Goal: Transaction & Acquisition: Purchase product/service

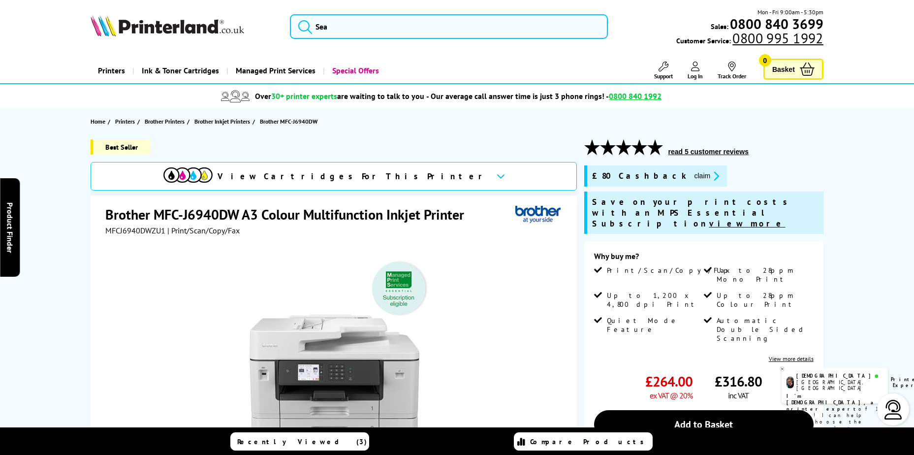
click at [567, 146] on div "Best Seller" at bounding box center [334, 150] width 486 height 23
click at [710, 173] on icon "promo-description" at bounding box center [714, 176] width 9 height 10
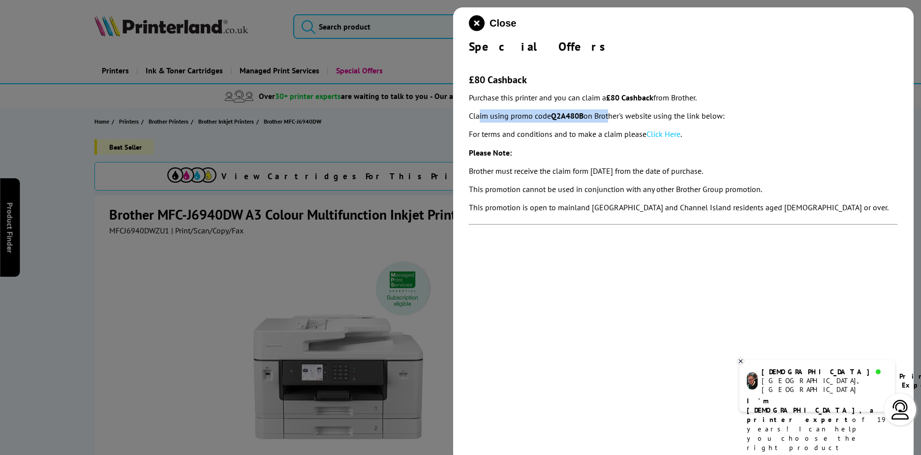
drag, startPoint x: 478, startPoint y: 117, endPoint x: 612, endPoint y: 116, distance: 133.9
click at [612, 116] on p "Claim using promo code Q2A480B on Brother's website using the link below:" at bounding box center [683, 115] width 429 height 13
drag, startPoint x: 612, startPoint y: 116, endPoint x: 554, endPoint y: 152, distance: 67.9
click at [554, 152] on p "Please Note:" at bounding box center [683, 152] width 429 height 13
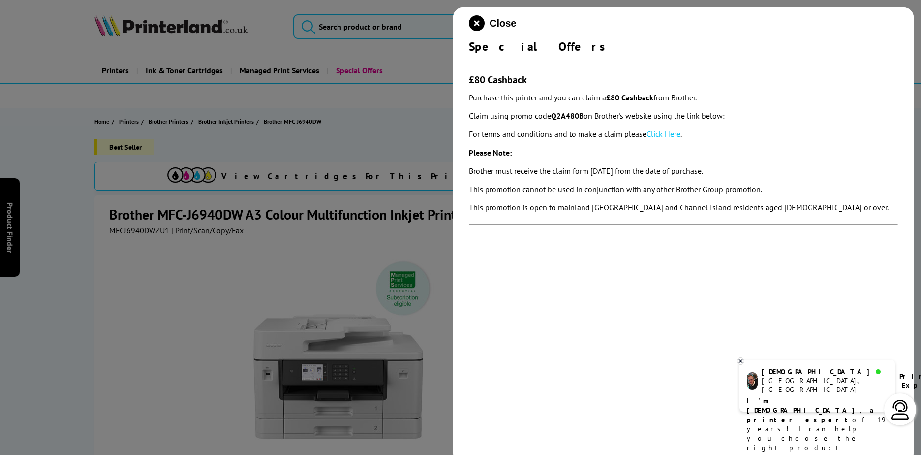
click at [327, 216] on div at bounding box center [460, 227] width 921 height 455
click at [740, 360] on icon at bounding box center [741, 360] width 6 height 7
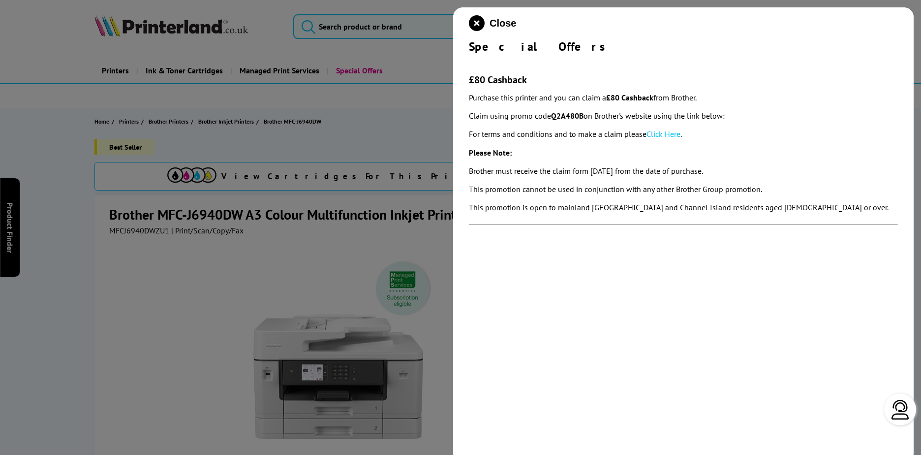
drag, startPoint x: 298, startPoint y: 273, endPoint x: 297, endPoint y: 266, distance: 6.4
click at [298, 273] on div at bounding box center [460, 227] width 921 height 455
click at [470, 22] on icon "close modal" at bounding box center [477, 23] width 16 height 16
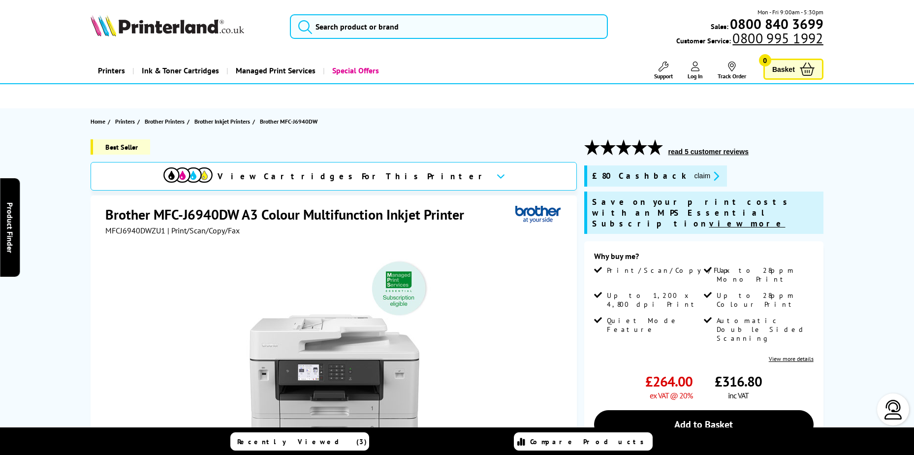
click at [560, 143] on div "Best Seller" at bounding box center [334, 150] width 486 height 23
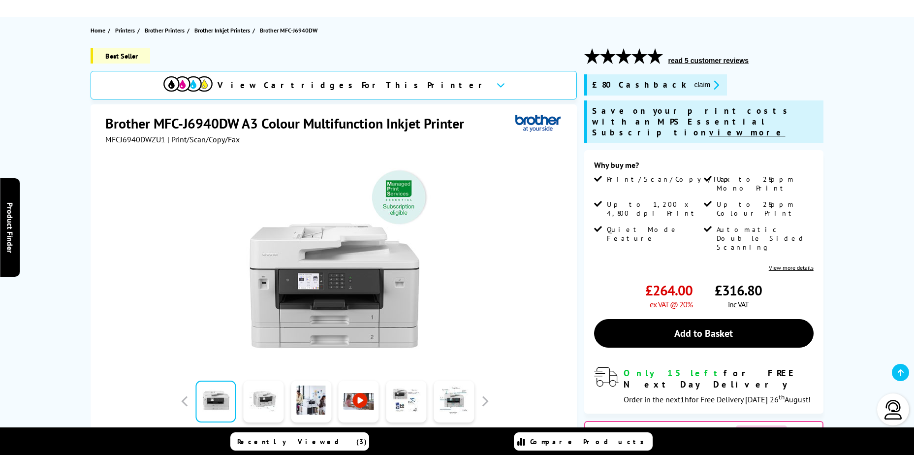
scroll to position [98, 0]
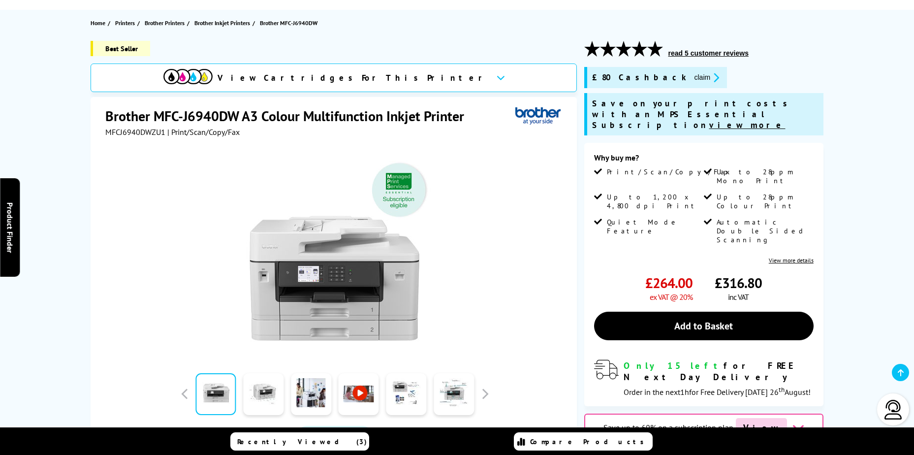
click at [497, 79] on icon at bounding box center [501, 77] width 8 height 5
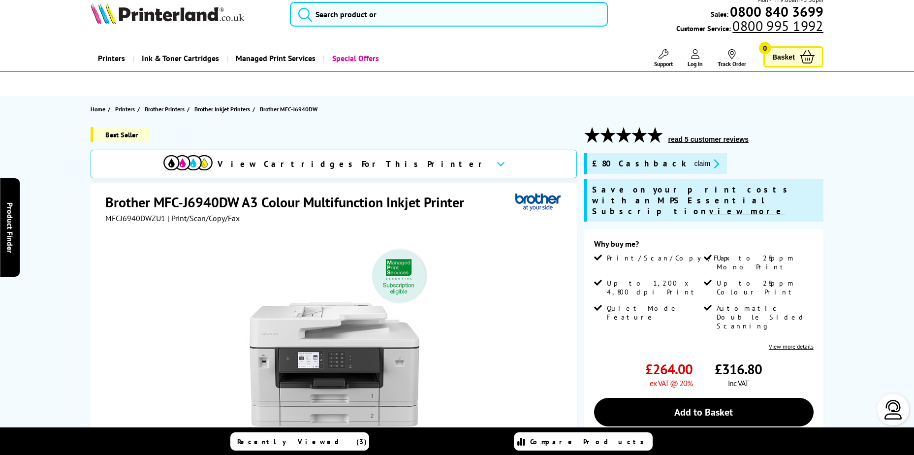
scroll to position [0, 0]
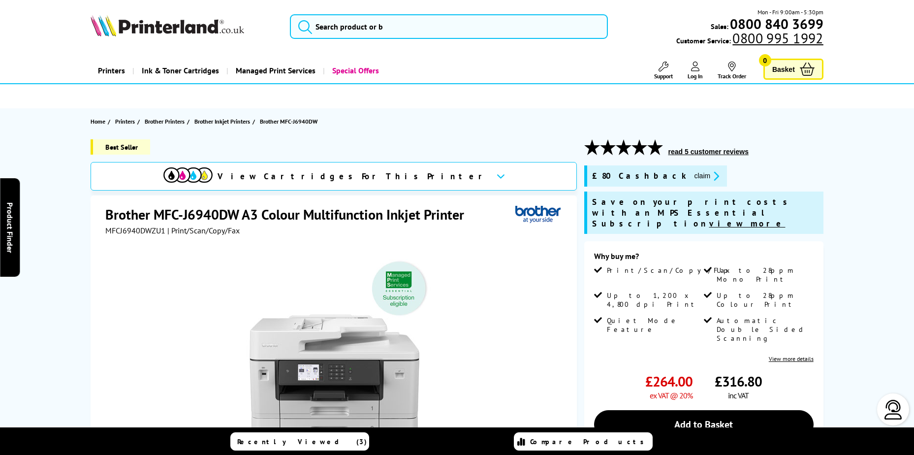
click at [66, 247] on div "Best Seller View Cartridges For This Printer Brother MFC-J6940DW A3 Colour Mult…" at bounding box center [456, 391] width 787 height 505
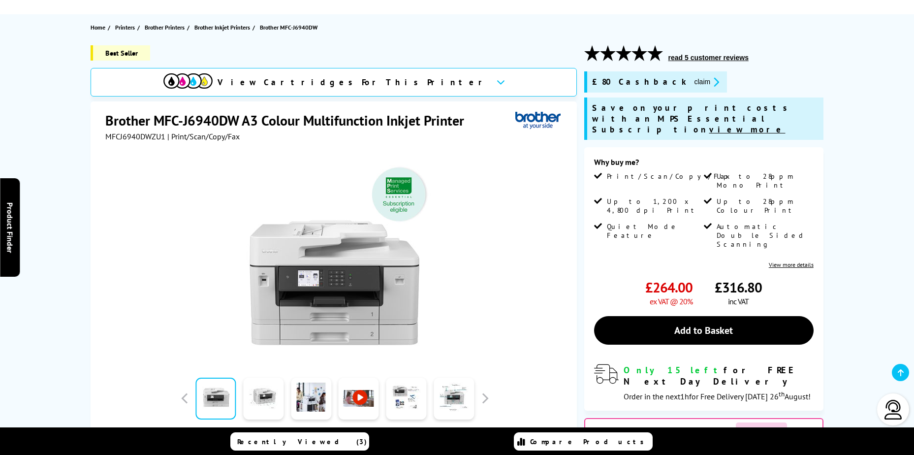
scroll to position [98, 0]
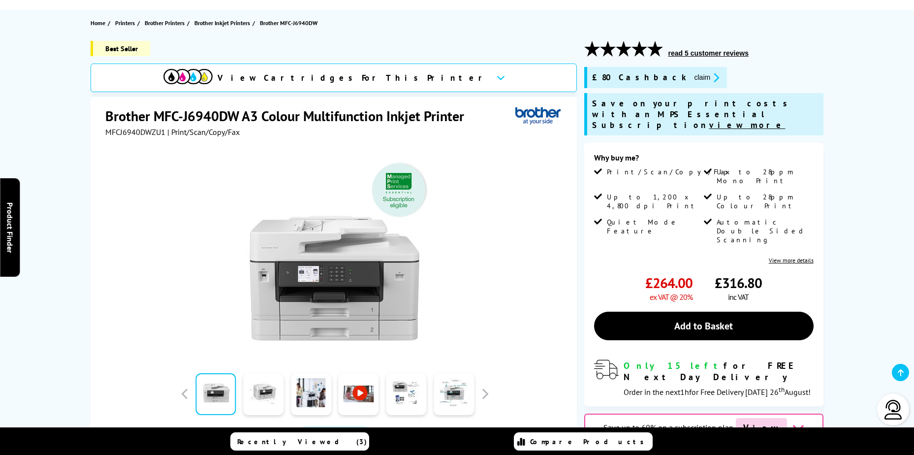
click at [75, 266] on div "Best Seller View Cartridges For This Printer Brother MFC-J6940DW A3 Colour Mult…" at bounding box center [456, 293] width 787 height 505
click at [419, 82] on div "View Cartridges For This Printer" at bounding box center [334, 77] width 486 height 29
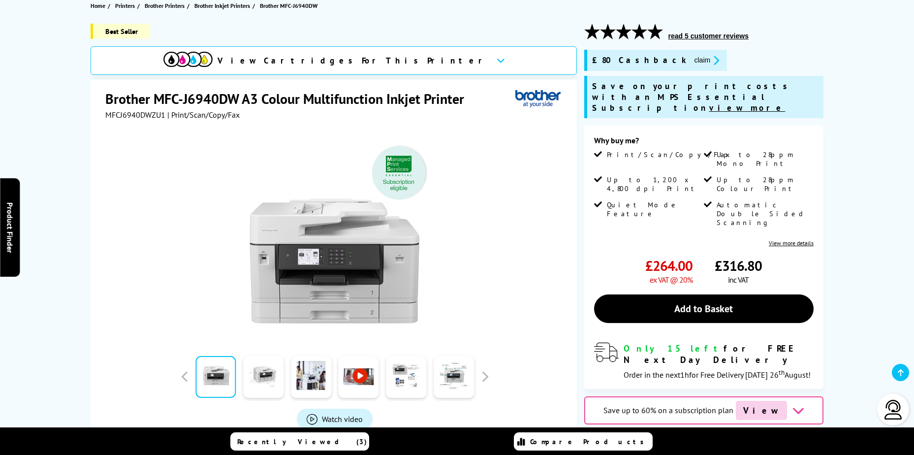
scroll to position [197, 0]
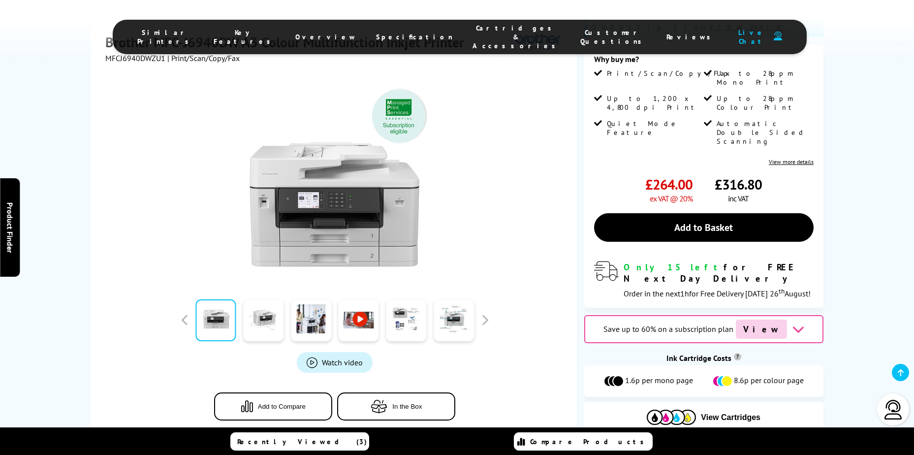
click at [84, 311] on div "Best Seller View Cartridges For This Printer Brother MFC-J6940DW A3 Colour Mult…" at bounding box center [456, 194] width 787 height 505
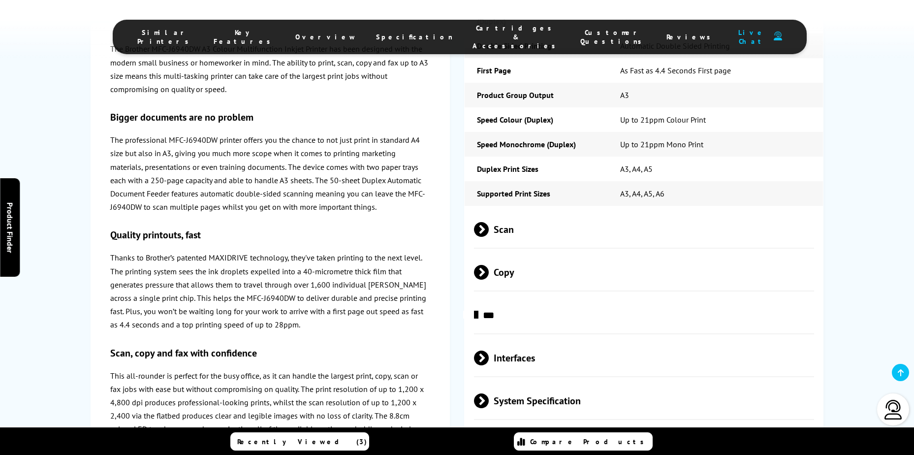
scroll to position [2461, 0]
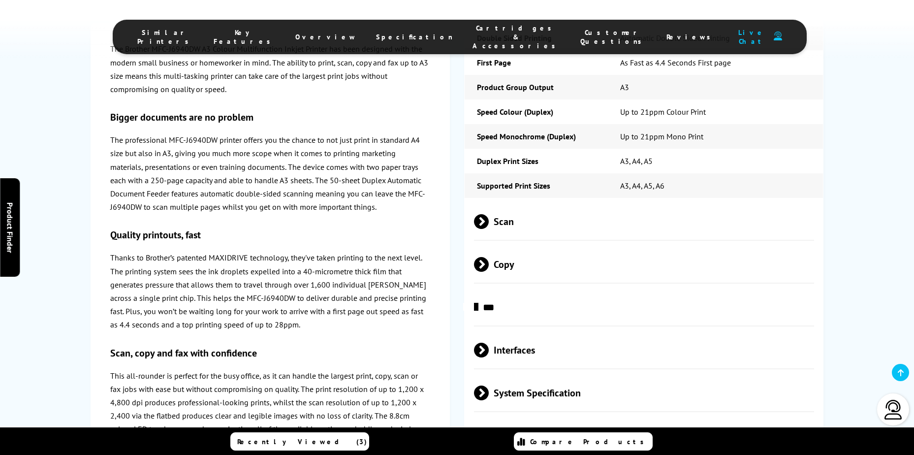
click at [489, 343] on span at bounding box center [489, 350] width 0 height 15
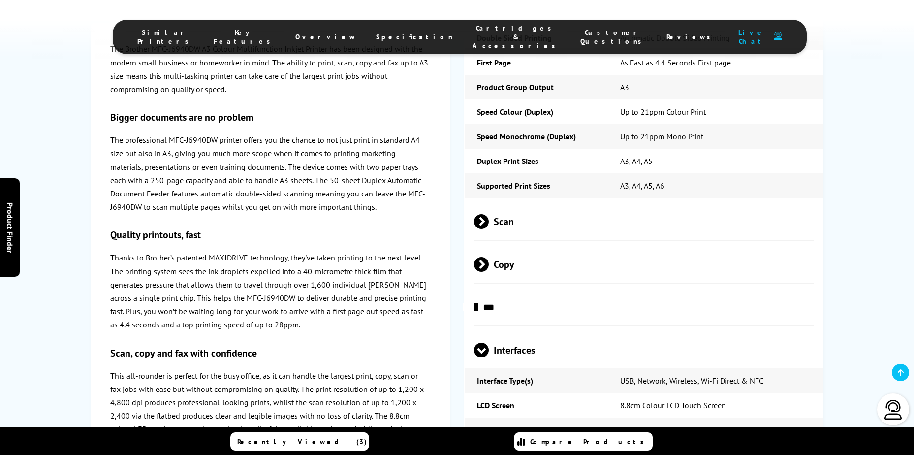
scroll to position [2559, 0]
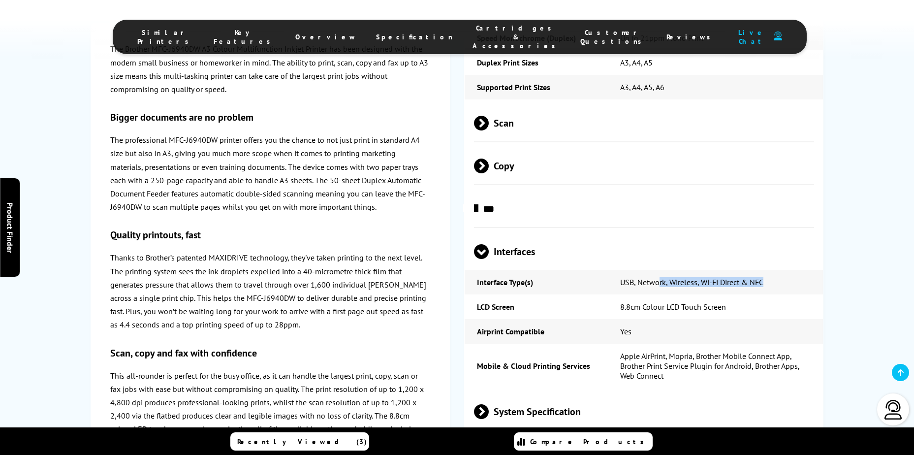
drag, startPoint x: 660, startPoint y: 199, endPoint x: 810, endPoint y: 190, distance: 149.8
click at [810, 270] on td "USB, Network, Wireless, Wi-Fi Direct & NFC" at bounding box center [715, 282] width 215 height 25
click at [611, 343] on td "Apple AirPrint, Mopria, Brother Mobile Connect App, Brother Print Service Plugi…" at bounding box center [715, 365] width 215 height 44
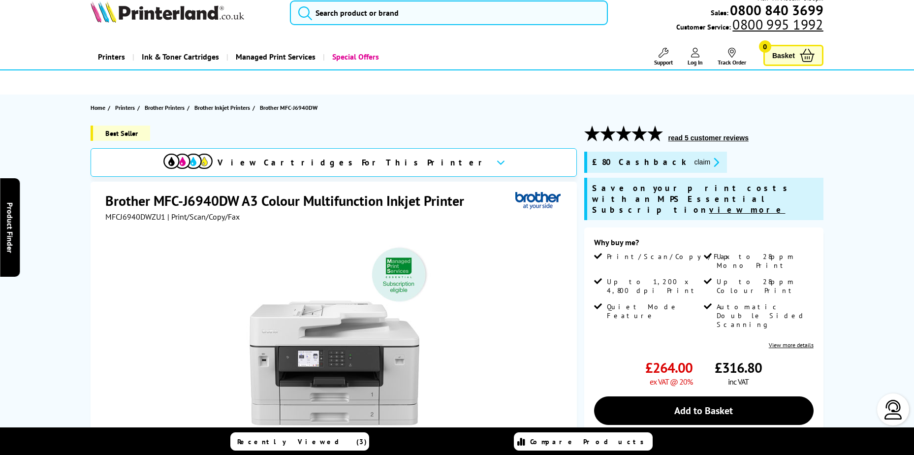
scroll to position [0, 0]
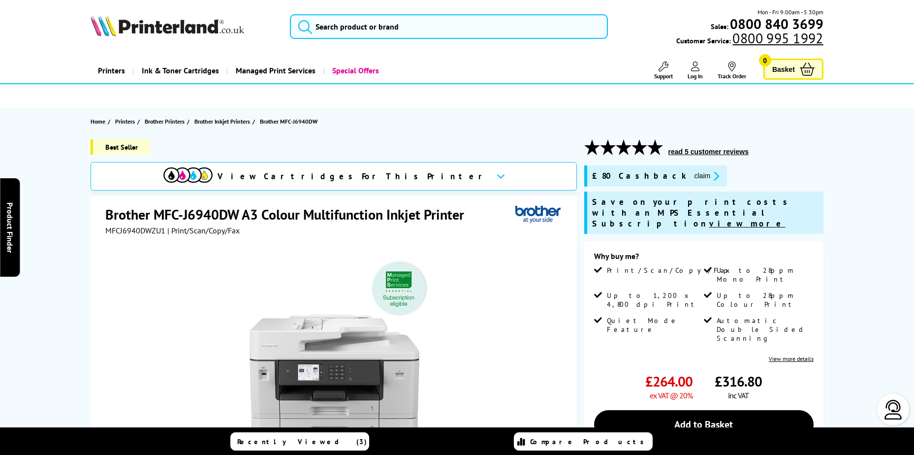
click at [68, 295] on div "Best Seller View Cartridges For This Printer Brother MFC-J6940DW A3 Colour Mult…" at bounding box center [456, 391] width 787 height 505
click at [695, 74] on span "Log In" at bounding box center [694, 75] width 15 height 7
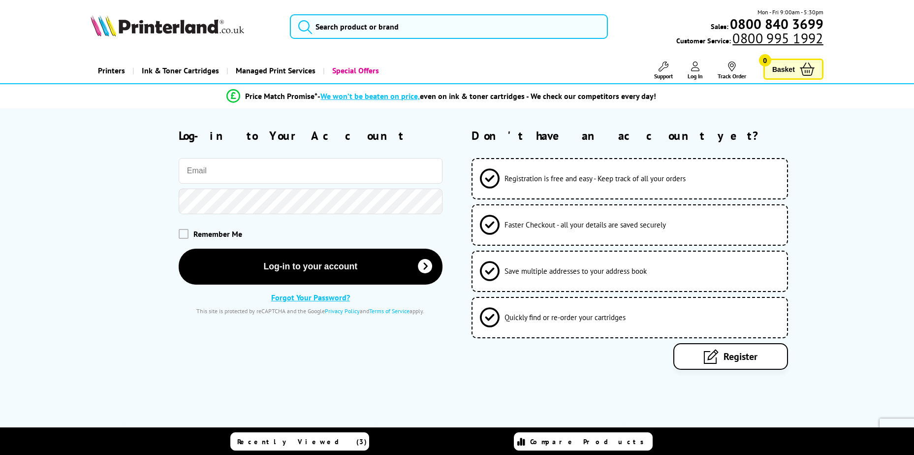
click at [225, 173] on input "email" at bounding box center [311, 171] width 264 height 26
type input "andre@meartechnology.co.uk"
click at [179, 248] on button "Log-in to your account" at bounding box center [311, 266] width 264 height 36
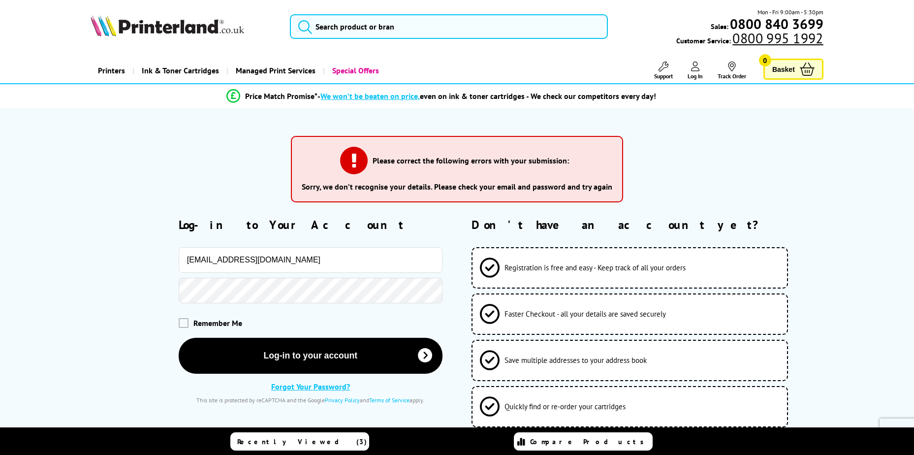
click at [199, 194] on div "Please correct the following errors with your submission: Sorry, we don’t recog…" at bounding box center [457, 172] width 822 height 89
click at [257, 202] on div "Please correct the following errors with your submission: Sorry, we don’t recog…" at bounding box center [457, 172] width 822 height 89
click at [327, 383] on link "Forgot Your Password?" at bounding box center [310, 386] width 79 height 10
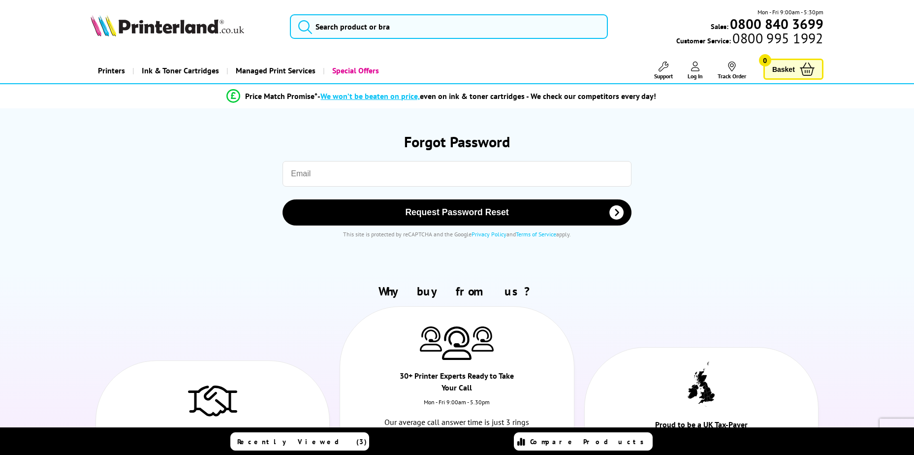
click at [362, 182] on input "email" at bounding box center [456, 174] width 348 height 26
type input "andre@mear"
click at [354, 166] on input "andre@mear" at bounding box center [456, 174] width 348 height 26
type input "andre@meartechnology.co.uk"
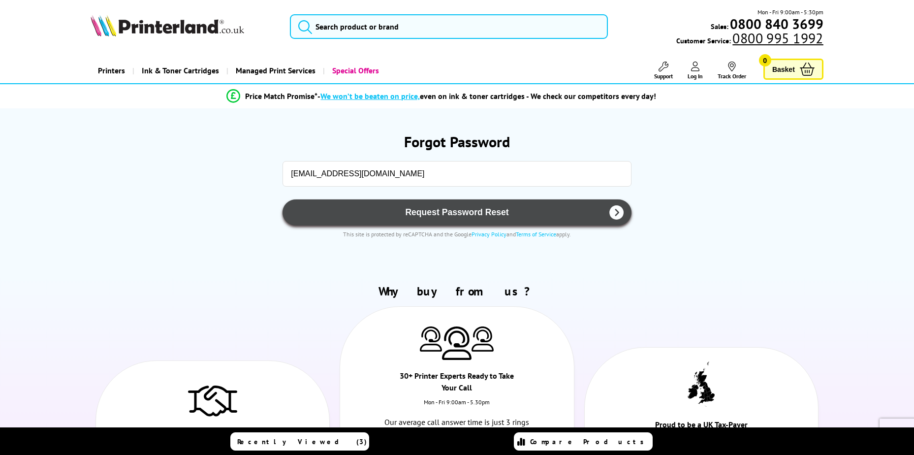
click at [411, 214] on span "Request Password Reset" at bounding box center [456, 212] width 323 height 10
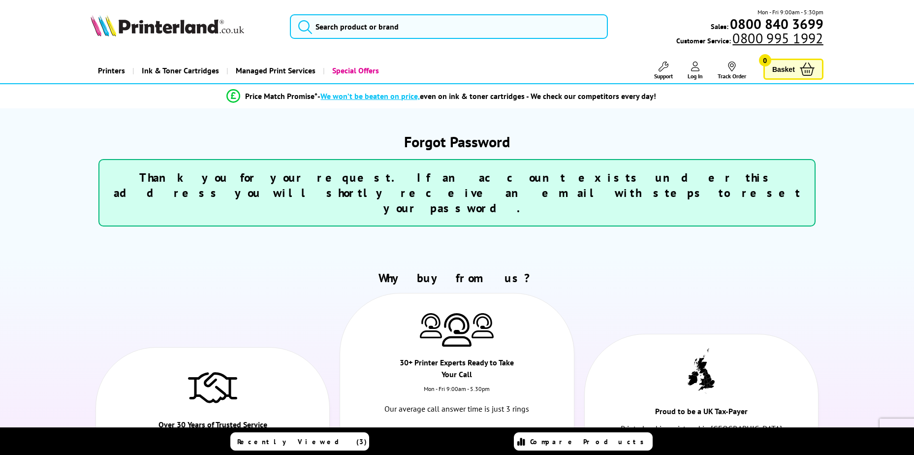
click at [279, 293] on ul "Over 30 Years of Trusted Service Established in 1993 we have grown to be the la…" at bounding box center [457, 403] width 733 height 220
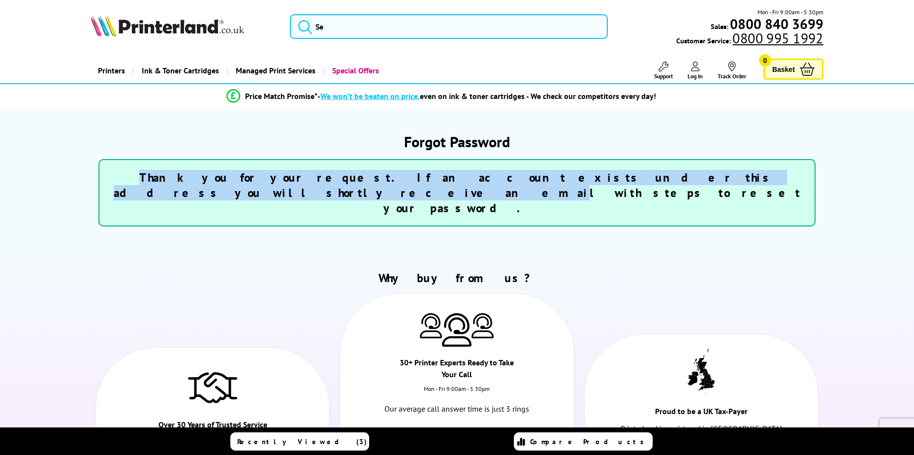
drag, startPoint x: 122, startPoint y: 180, endPoint x: 617, endPoint y: 194, distance: 495.3
click at [617, 194] on div "Thank you for your request. If an account exists under this address you will sh…" at bounding box center [456, 192] width 717 height 67
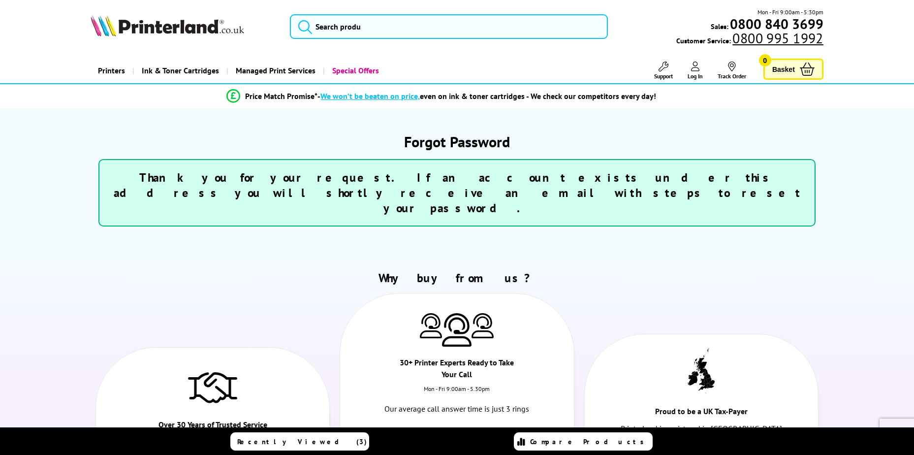
drag, startPoint x: 617, startPoint y: 194, endPoint x: 635, endPoint y: 218, distance: 30.1
click at [635, 218] on section "Forgot Password Thank you for your request. If an account exists under this add…" at bounding box center [457, 183] width 733 height 150
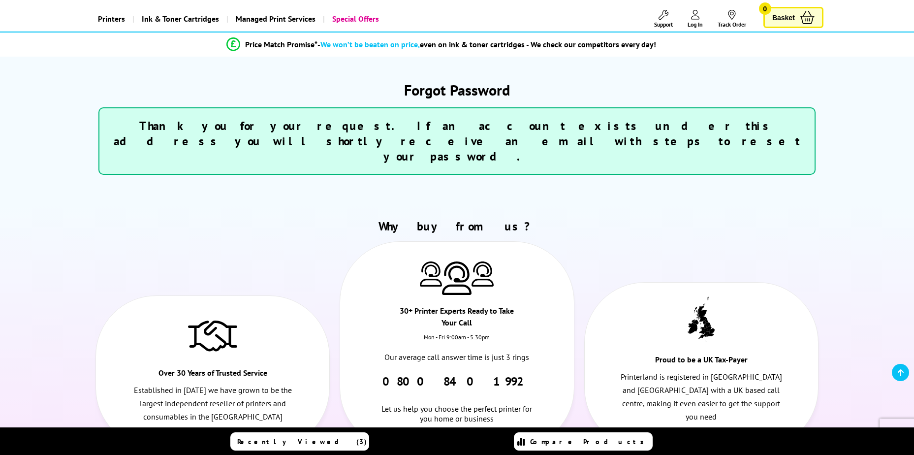
scroll to position [49, 0]
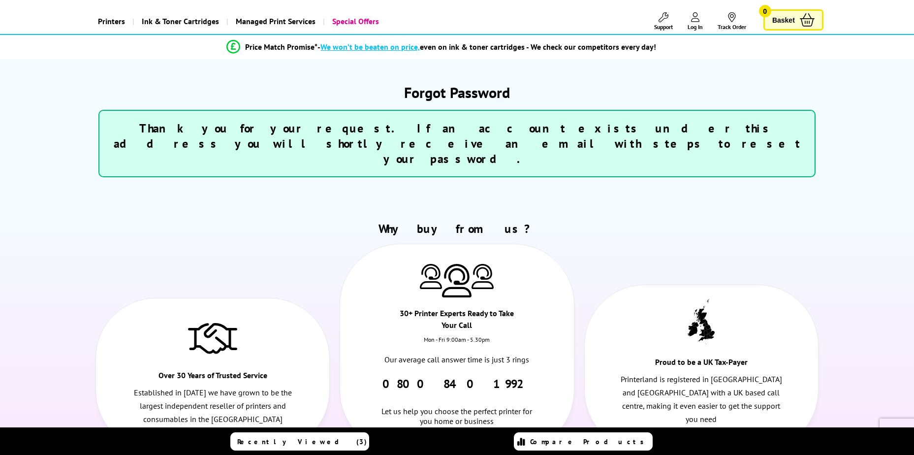
click at [282, 244] on ul "Over 30 Years of Trusted Service Established in 1993 we have grown to be the la…" at bounding box center [457, 354] width 733 height 220
click at [643, 259] on ul "Over 30 Years of Trusted Service Established in 1993 we have grown to be the la…" at bounding box center [457, 354] width 733 height 220
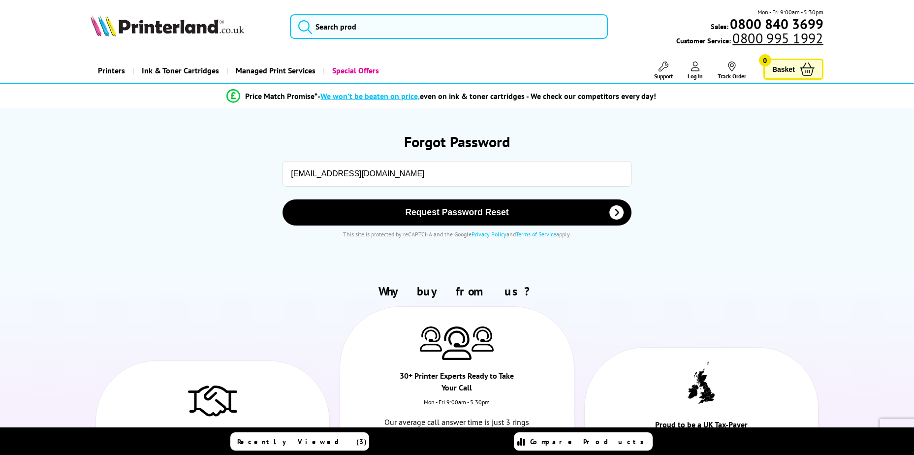
click at [70, 207] on div "Forgot Password Please correct the following errors with your submission: [EMAI…" at bounding box center [456, 189] width 787 height 163
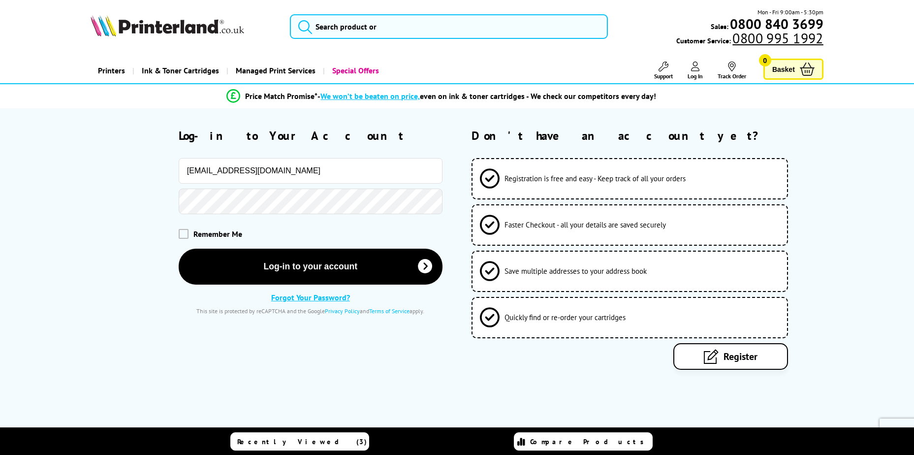
click at [228, 328] on div "Log-in to Your Account [EMAIL_ADDRESS][DOMAIN_NAME] Remember Me Log-in to your …" at bounding box center [267, 249] width 352 height 242
click at [228, 382] on div "Please correct the following errors with your submission: Log-in to Your Accoun…" at bounding box center [457, 263] width 914 height 311
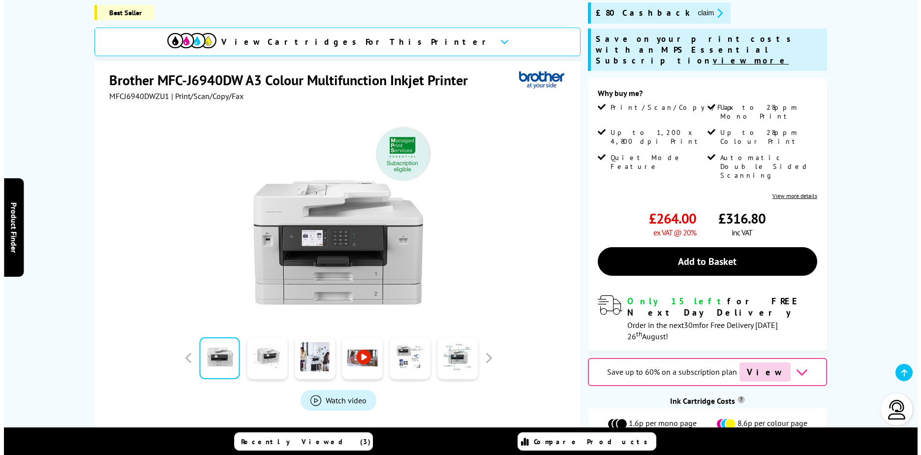
scroll to position [64, 0]
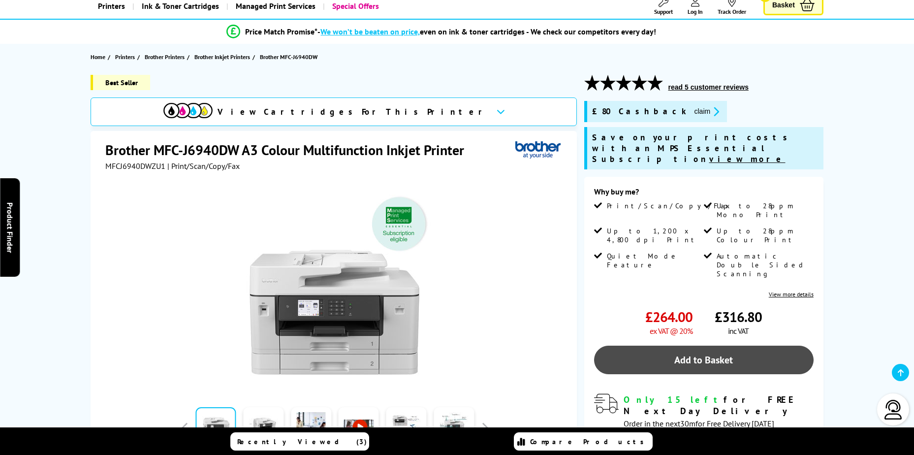
click at [704, 345] on link "Add to Basket" at bounding box center [703, 359] width 219 height 29
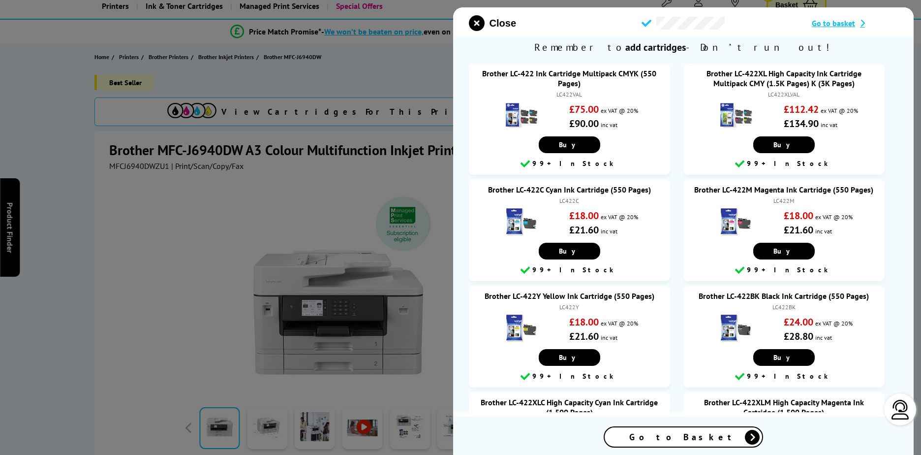
click at [700, 437] on span "Go to Basket" at bounding box center [683, 436] width 108 height 11
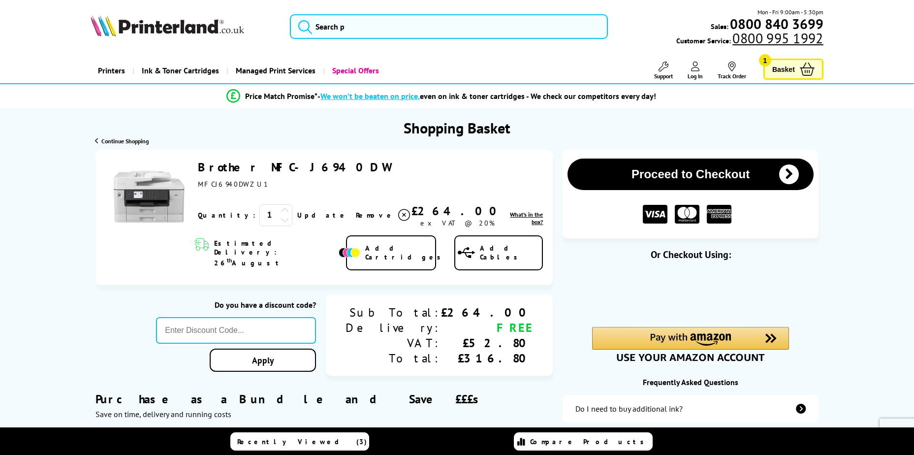
click at [111, 328] on div "Do you have a discount code? Apply Sub Total: Delivery: VAT: Total: £264.00 FRE…" at bounding box center [323, 336] width 457 height 82
